Goal: Task Accomplishment & Management: Use online tool/utility

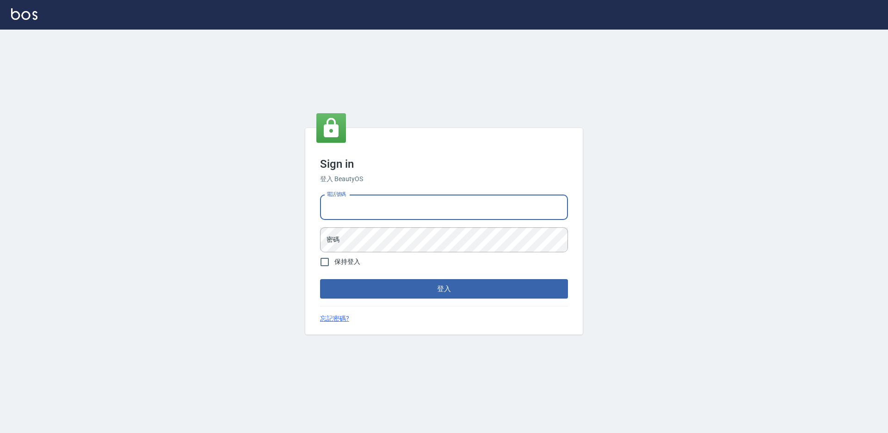
click at [357, 203] on input "電話號碼" at bounding box center [444, 207] width 248 height 25
type input "7805667"
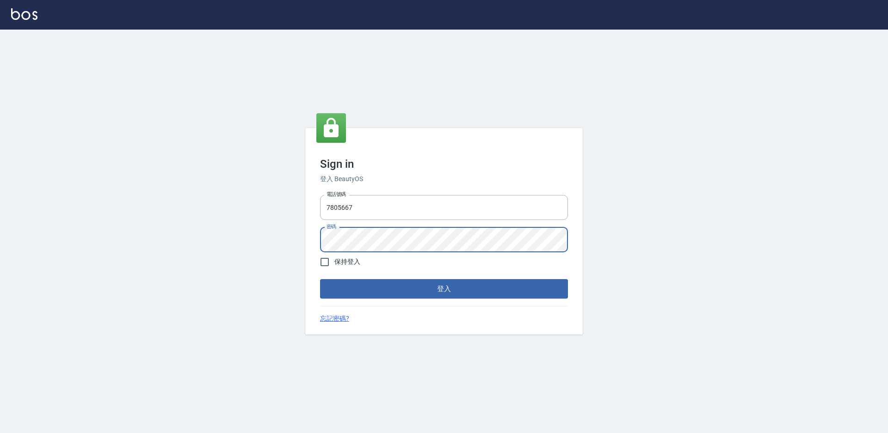
click at [320, 279] on button "登入" at bounding box center [444, 288] width 248 height 19
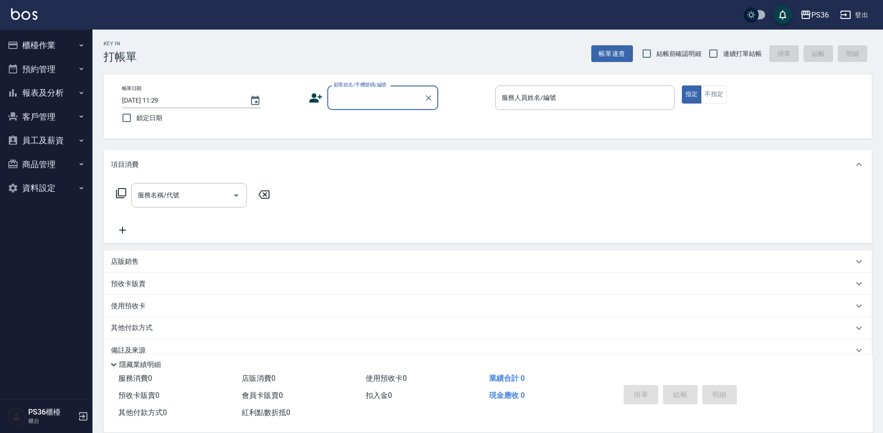
click at [41, 95] on button "報表及分析" at bounding box center [46, 93] width 85 height 24
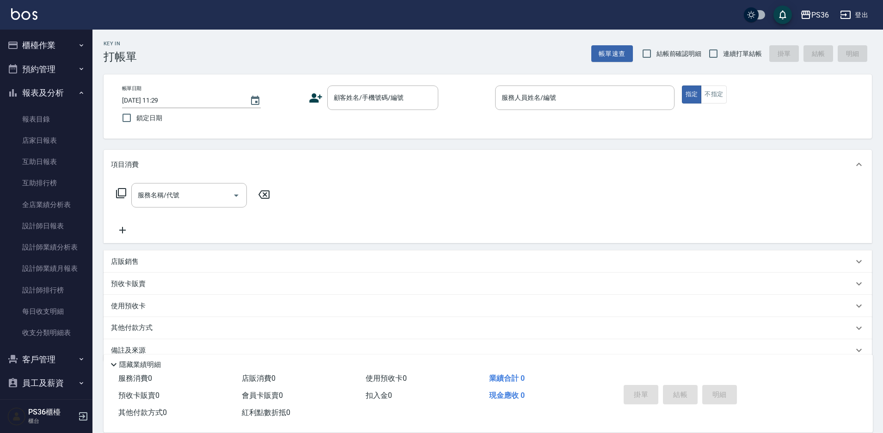
click at [52, 60] on button "預約管理" at bounding box center [46, 69] width 85 height 24
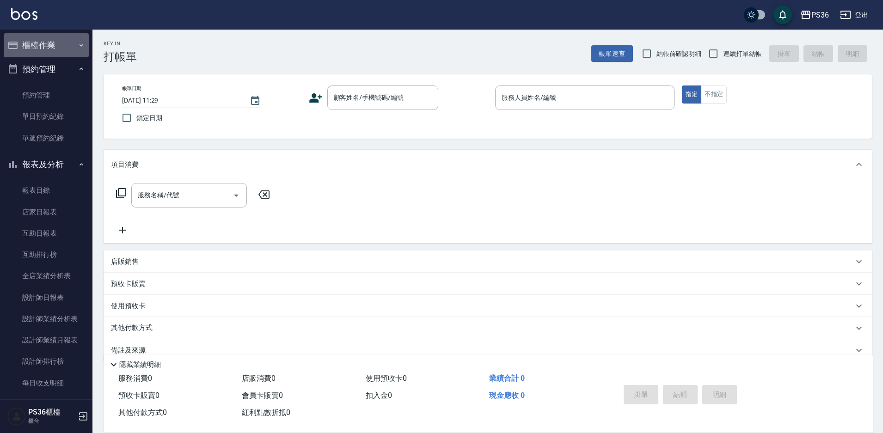
click at [53, 47] on button "櫃檯作業" at bounding box center [46, 45] width 85 height 24
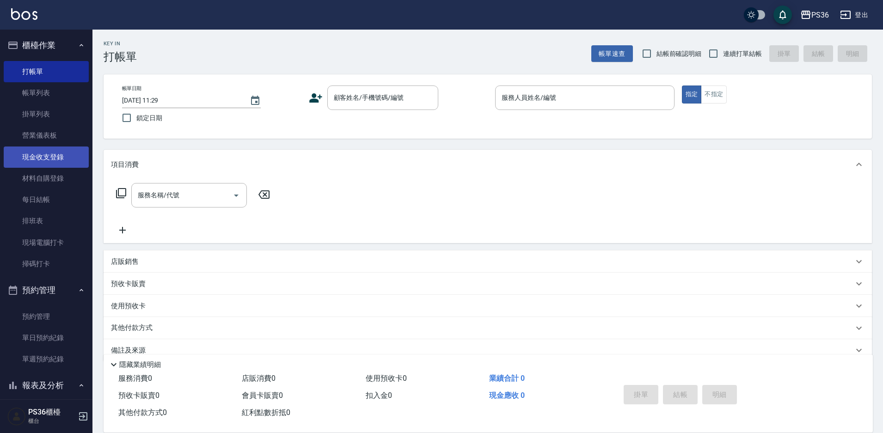
click at [52, 157] on link "現金收支登錄" at bounding box center [46, 157] width 85 height 21
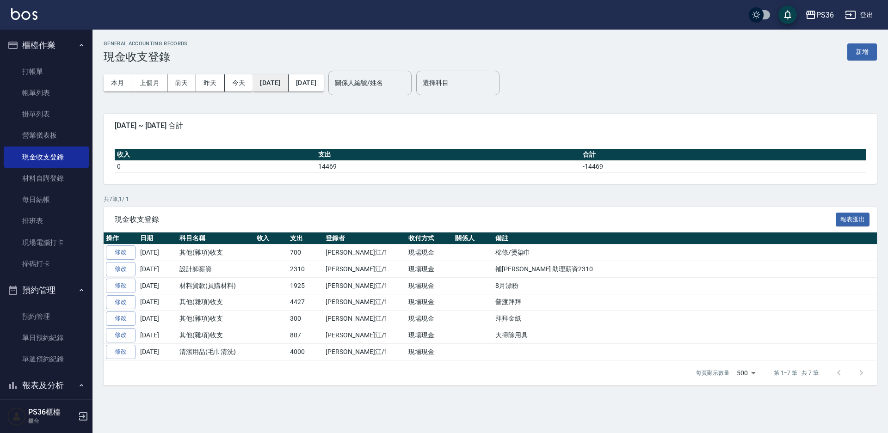
click at [284, 82] on button "[DATE]" at bounding box center [270, 82] width 36 height 17
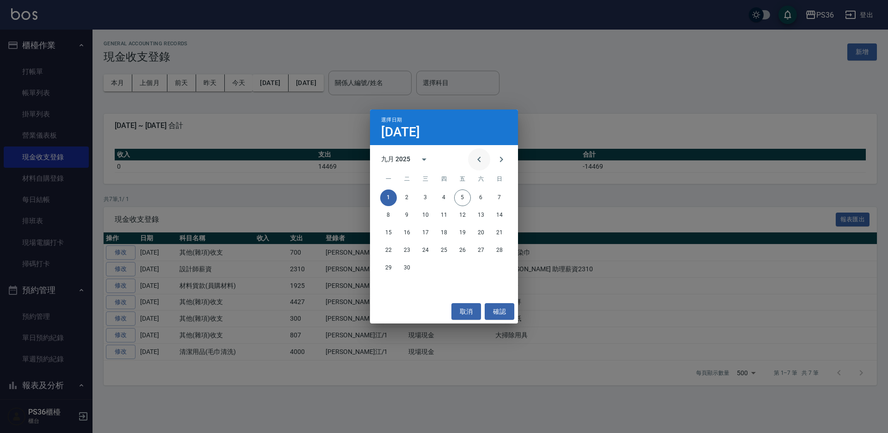
click at [478, 156] on icon "Previous month" at bounding box center [478, 159] width 11 height 11
click at [458, 196] on button "1" at bounding box center [462, 198] width 17 height 17
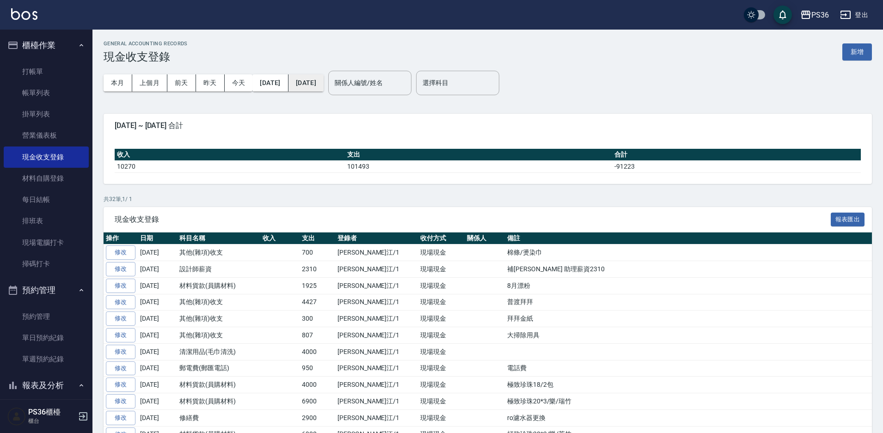
click at [324, 87] on button "[DATE]" at bounding box center [306, 82] width 35 height 17
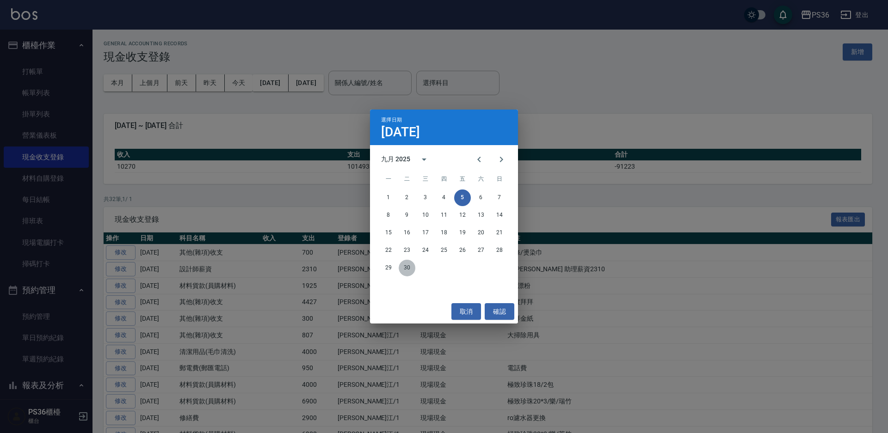
click at [410, 266] on button "30" at bounding box center [407, 268] width 17 height 17
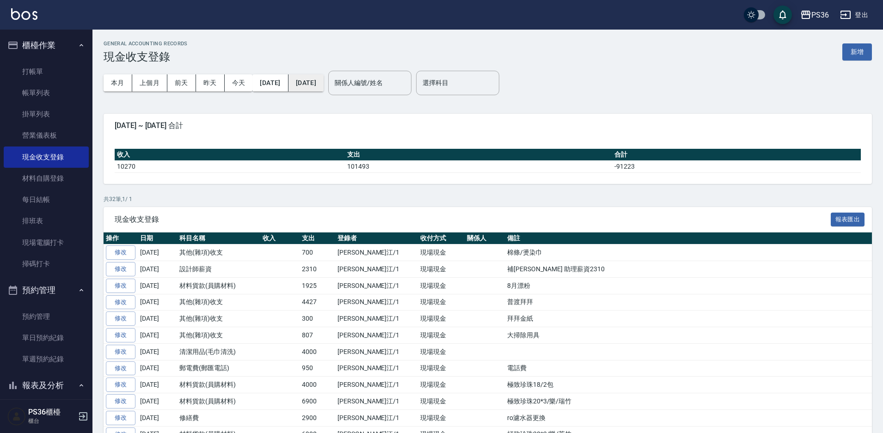
click at [324, 83] on button "[DATE]" at bounding box center [306, 82] width 35 height 17
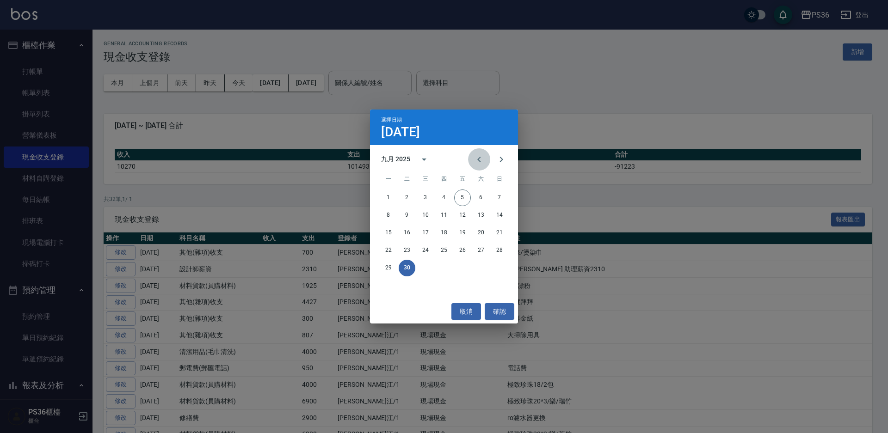
click at [477, 161] on icon "Previous month" at bounding box center [478, 159] width 11 height 11
click at [495, 266] on button "31" at bounding box center [499, 268] width 17 height 17
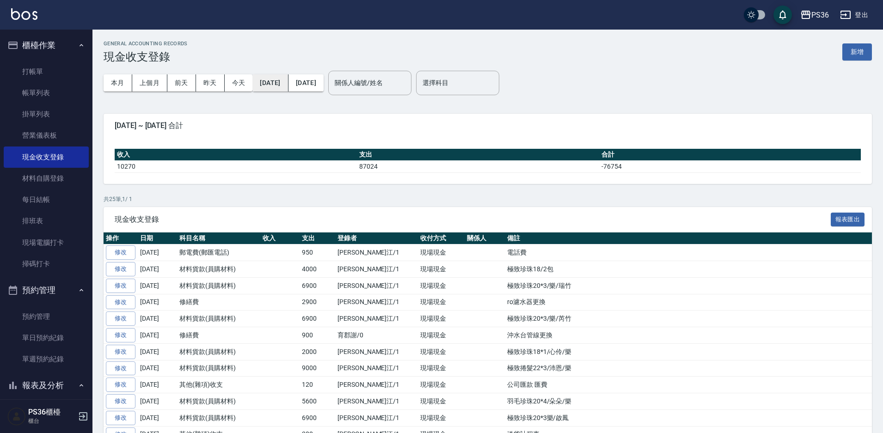
click at [275, 79] on button "[DATE]" at bounding box center [270, 82] width 36 height 17
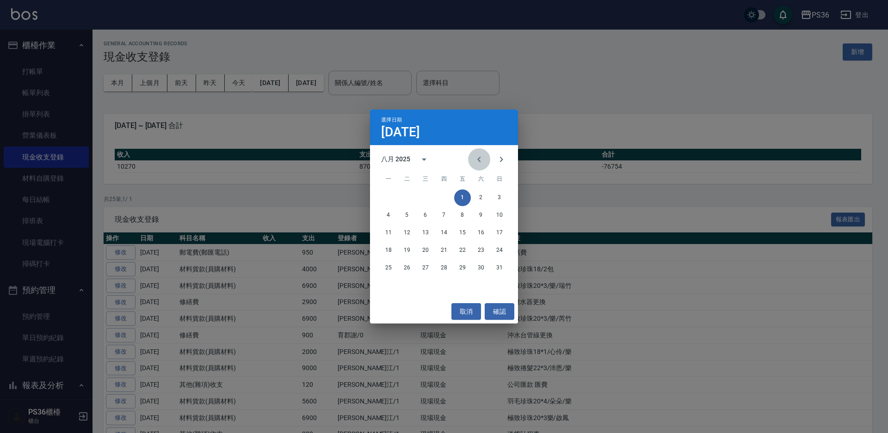
click at [482, 157] on icon "Previous month" at bounding box center [478, 159] width 11 height 11
click at [402, 199] on button "1" at bounding box center [407, 198] width 17 height 17
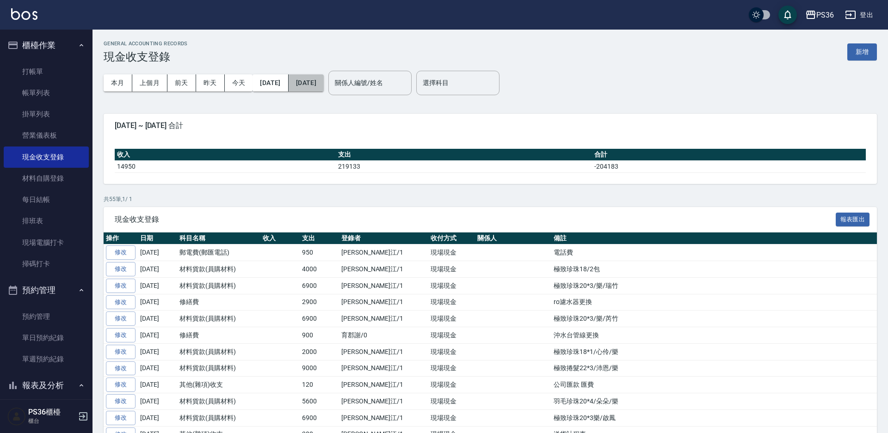
click at [316, 88] on button "[DATE]" at bounding box center [306, 82] width 35 height 17
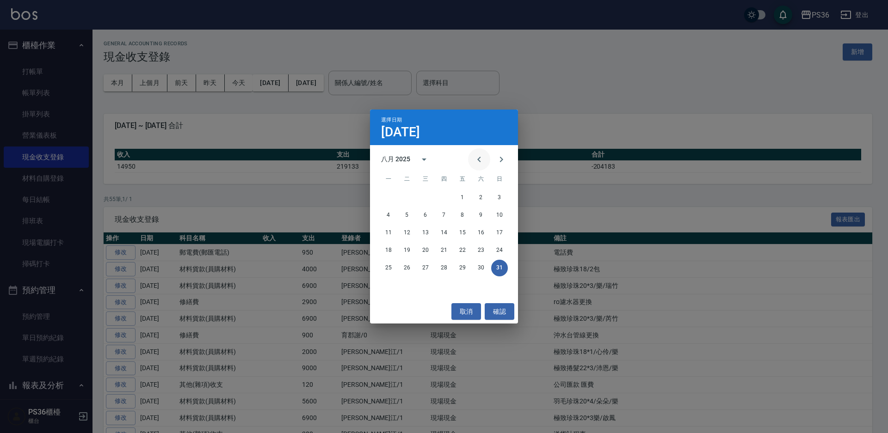
click at [473, 163] on button "Previous month" at bounding box center [479, 159] width 22 height 22
click at [443, 270] on button "31" at bounding box center [444, 268] width 17 height 17
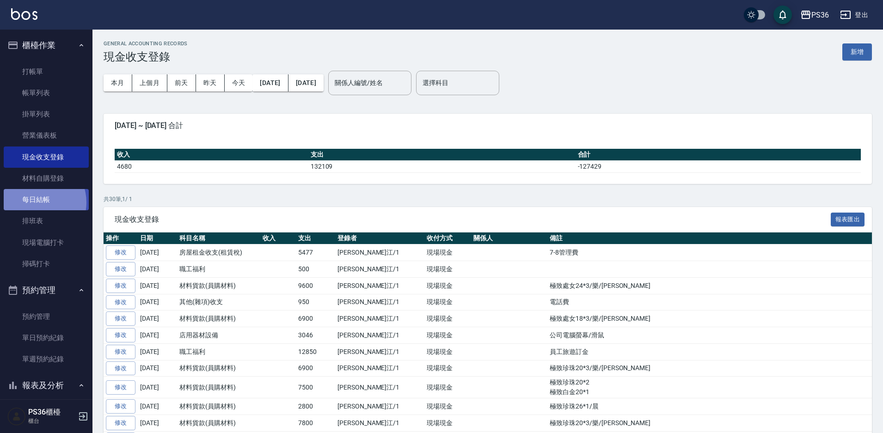
click at [36, 203] on link "每日結帳" at bounding box center [46, 199] width 85 height 21
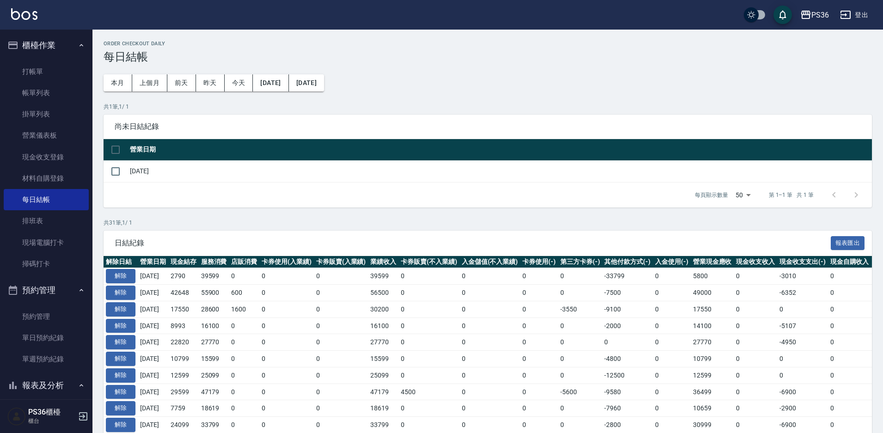
drag, startPoint x: 0, startPoint y: 5, endPoint x: 341, endPoint y: 41, distance: 342.6
click at [341, 41] on h2 "Order checkout daily" at bounding box center [488, 44] width 768 height 6
